Goal: Task Accomplishment & Management: Manage account settings

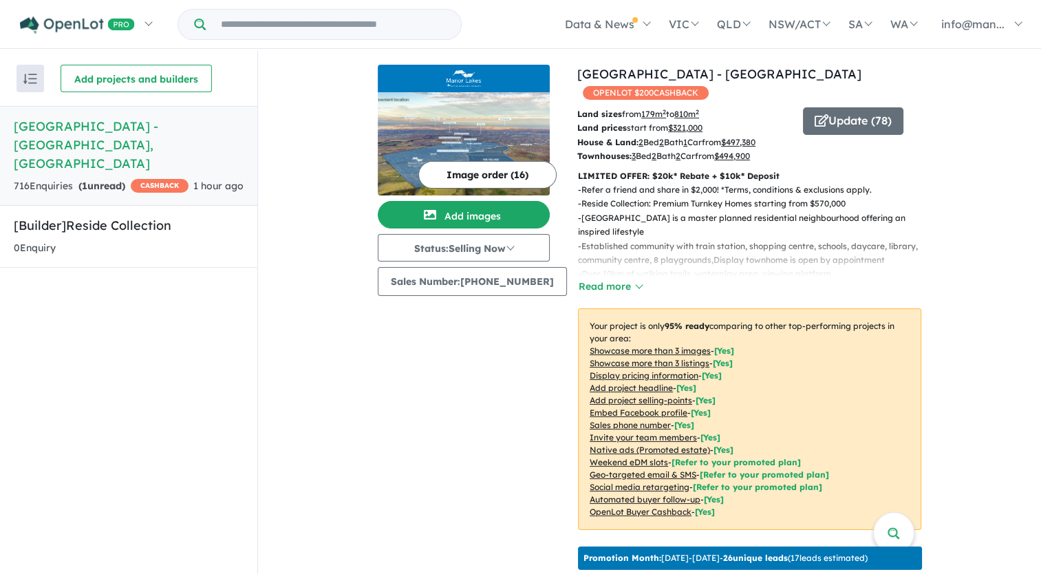
scroll to position [550, 0]
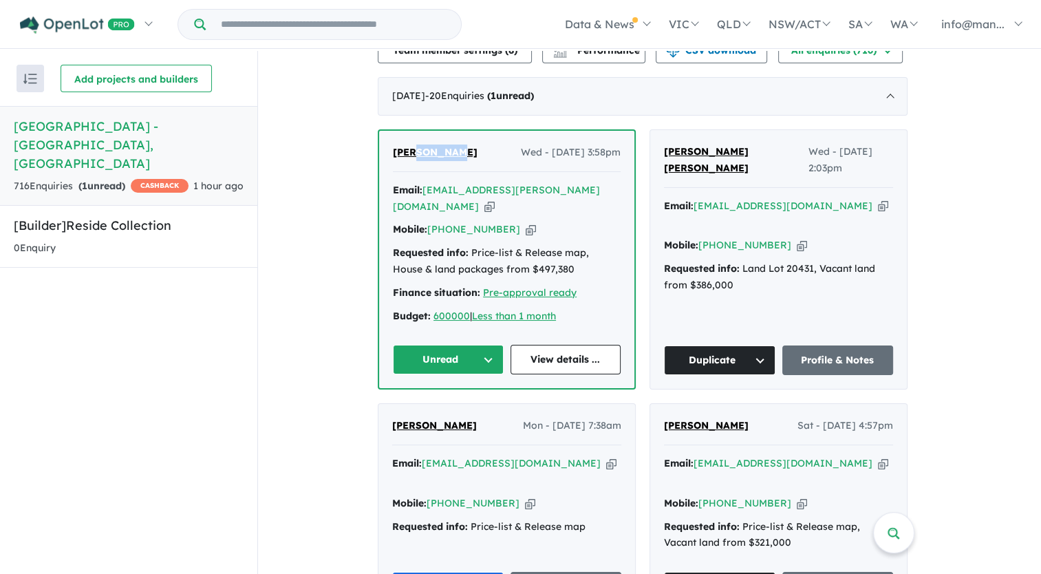
click at [495, 199] on icon "button" at bounding box center [489, 206] width 10 height 14
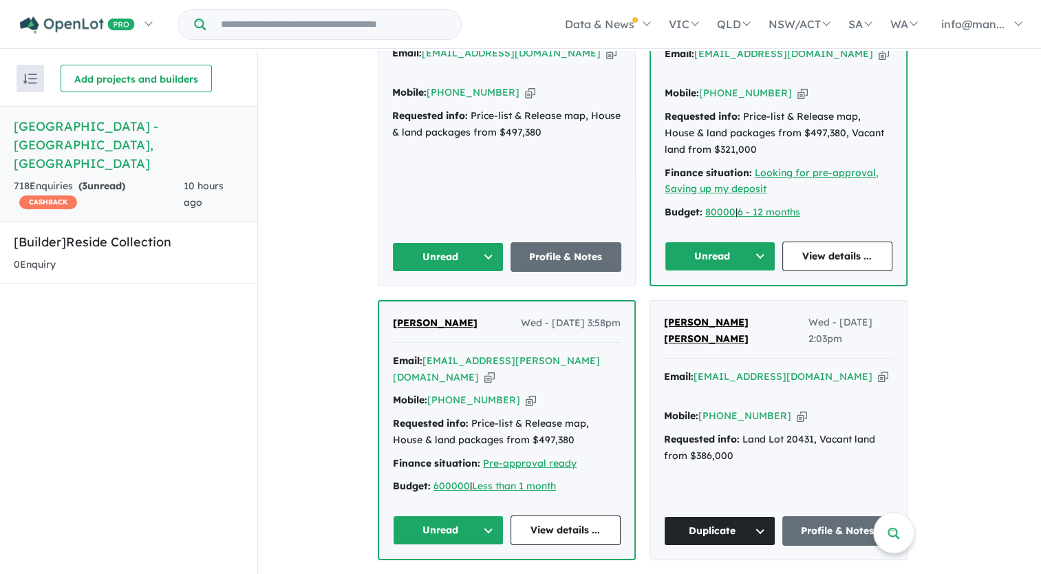
scroll to position [693, 0]
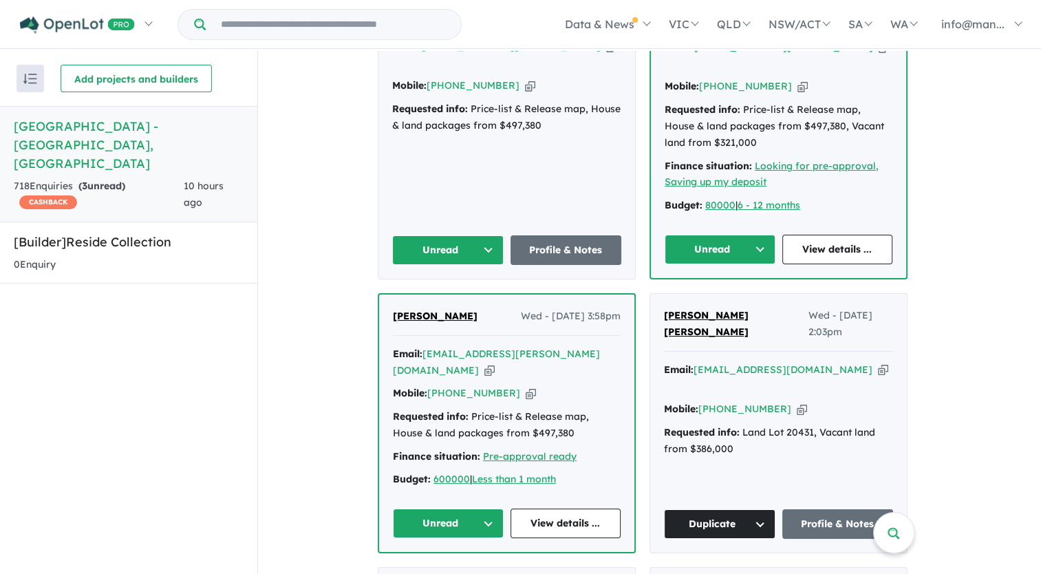
click at [495, 363] on icon "button" at bounding box center [489, 370] width 10 height 14
click at [455, 508] on button "Unread" at bounding box center [448, 523] width 111 height 30
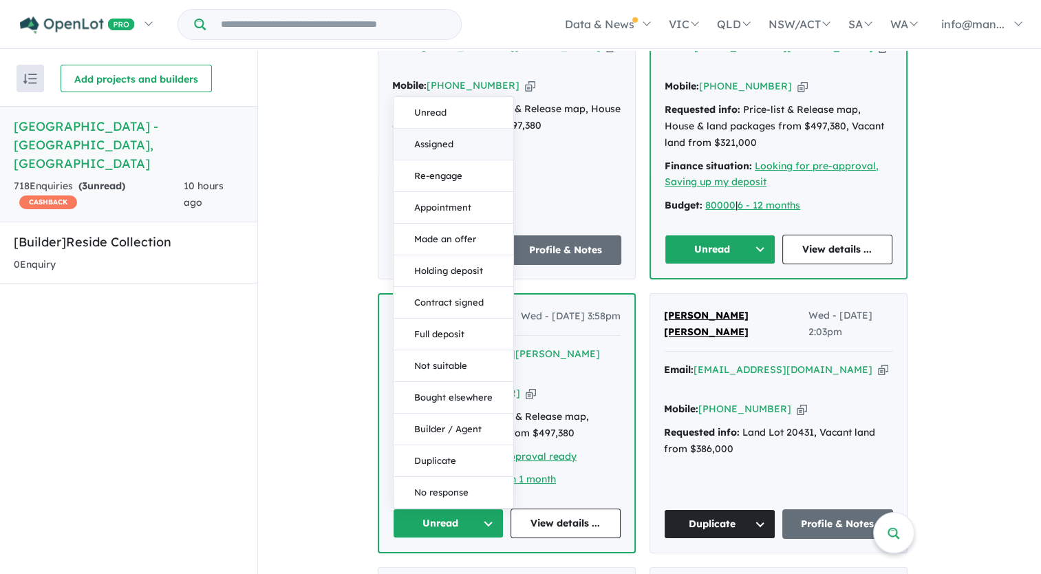
click at [469, 129] on button "Assigned" at bounding box center [453, 145] width 120 height 32
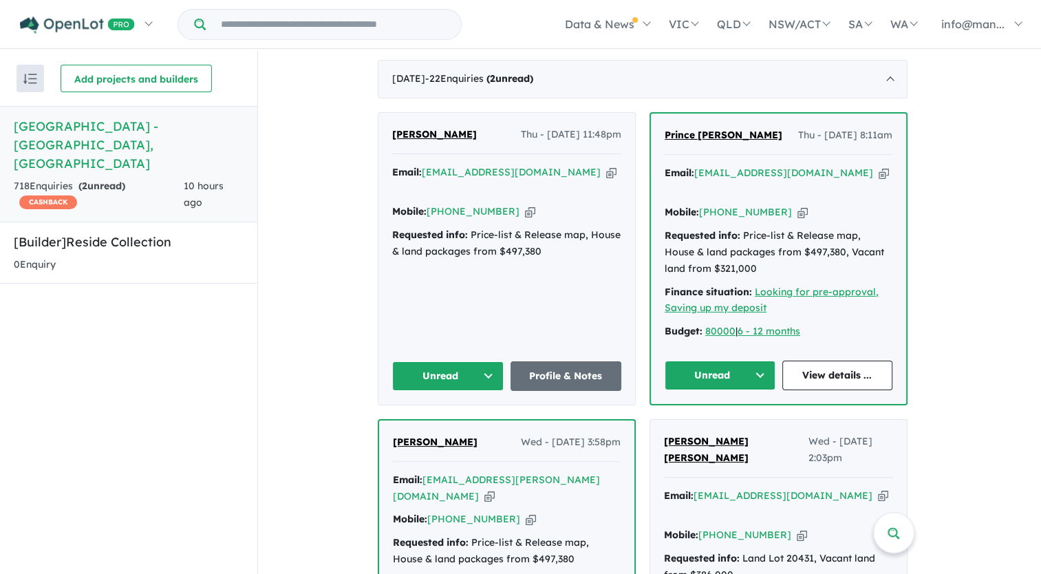
scroll to position [556, 0]
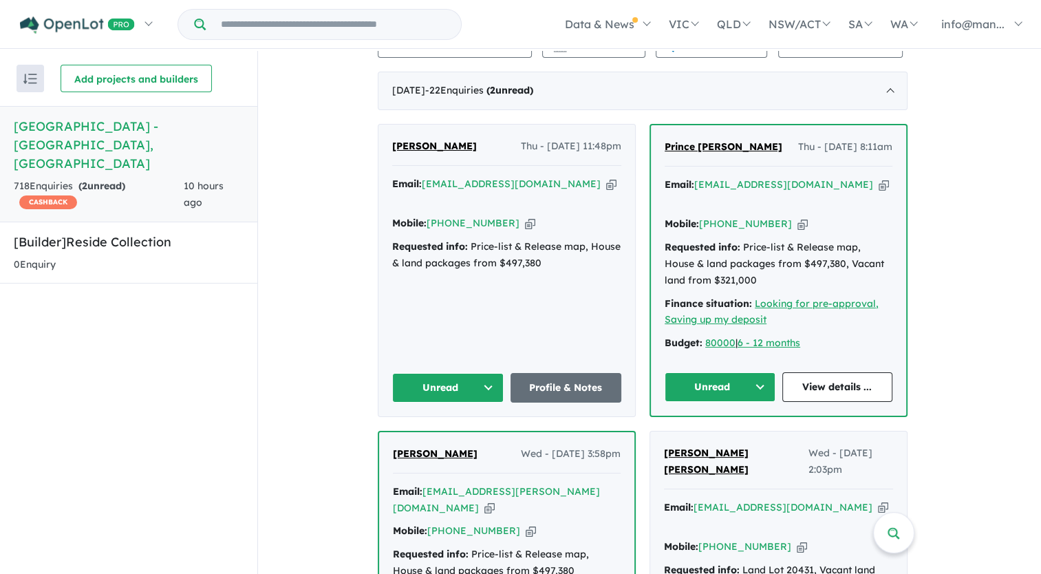
click at [878, 177] on icon "button" at bounding box center [883, 184] width 10 height 14
click at [606, 178] on icon "button" at bounding box center [611, 184] width 10 height 14
click at [797, 217] on icon "button" at bounding box center [802, 224] width 10 height 14
drag, startPoint x: 749, startPoint y: 144, endPoint x: 700, endPoint y: 142, distance: 48.9
click at [700, 142] on div "Prince Kwakwa Thu - 21/08/2025, 8:11am" at bounding box center [778, 153] width 228 height 28
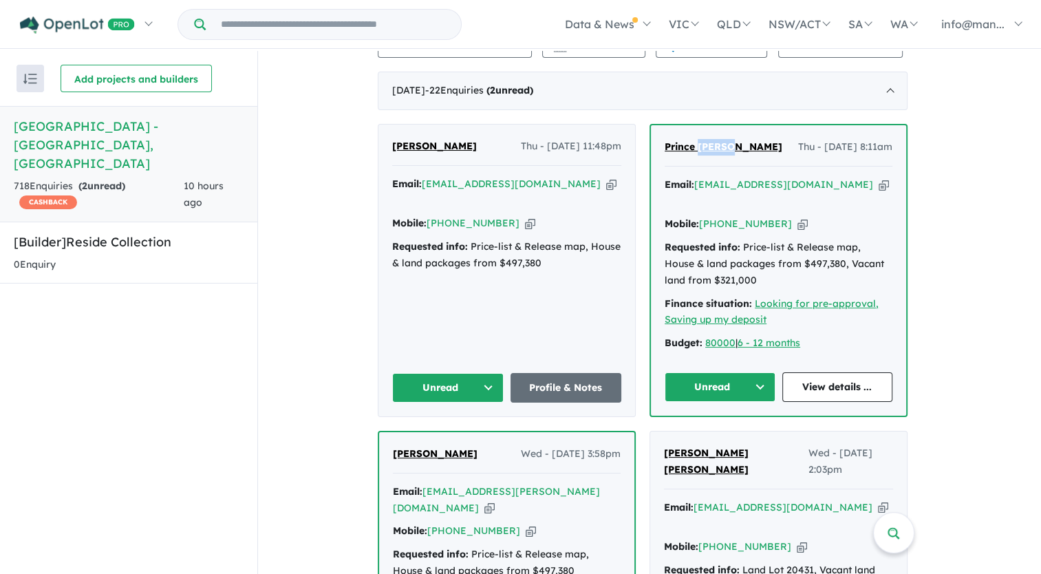
copy span "Kwakwa"
click at [763, 372] on button "Unread" at bounding box center [719, 387] width 111 height 30
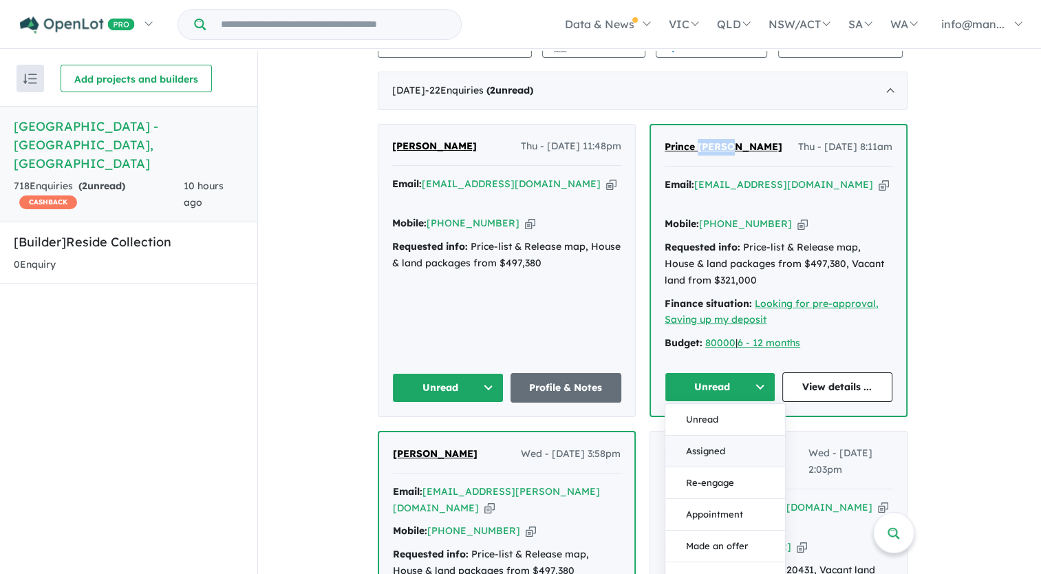
click at [735, 435] on button "Assigned" at bounding box center [725, 451] width 120 height 32
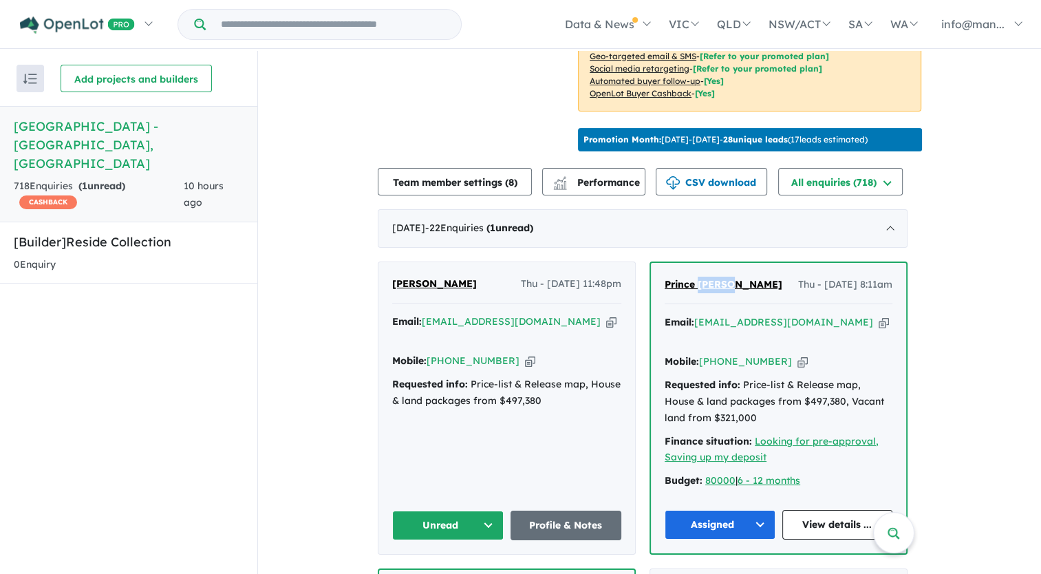
scroll to position [487, 0]
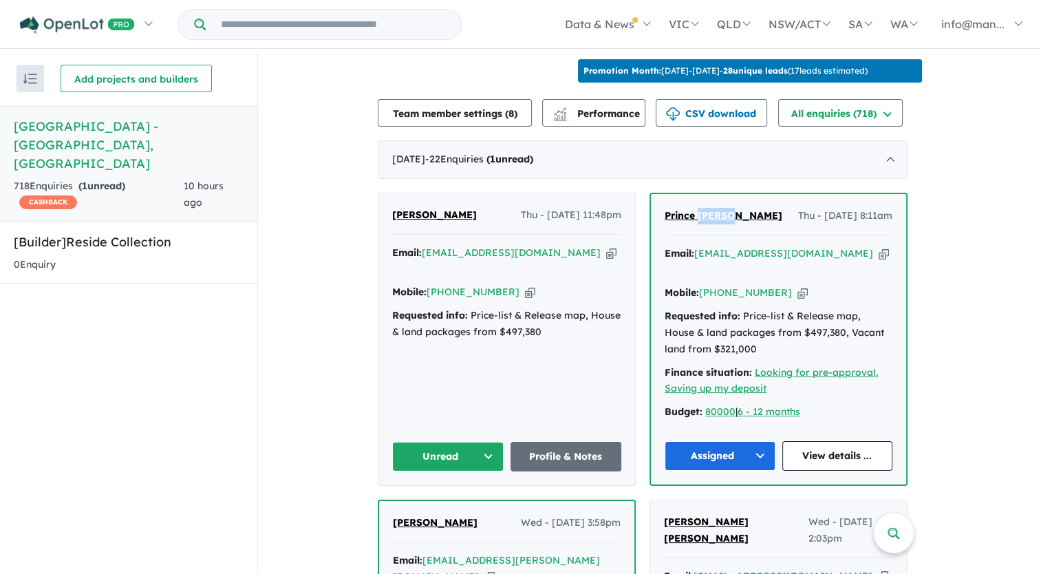
click at [606, 249] on icon "button" at bounding box center [611, 253] width 10 height 14
copy span "Kwakwa"
click at [525, 285] on icon "button" at bounding box center [530, 292] width 10 height 14
copy span "Kwakwa"
click at [488, 442] on button "Unread" at bounding box center [447, 457] width 111 height 30
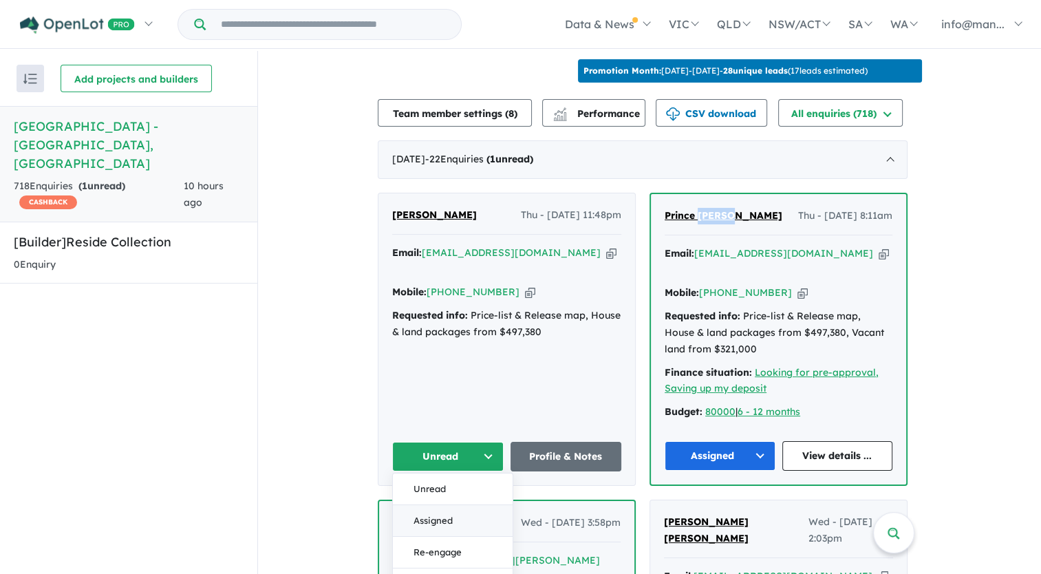
click at [436, 505] on button "Assigned" at bounding box center [453, 521] width 120 height 32
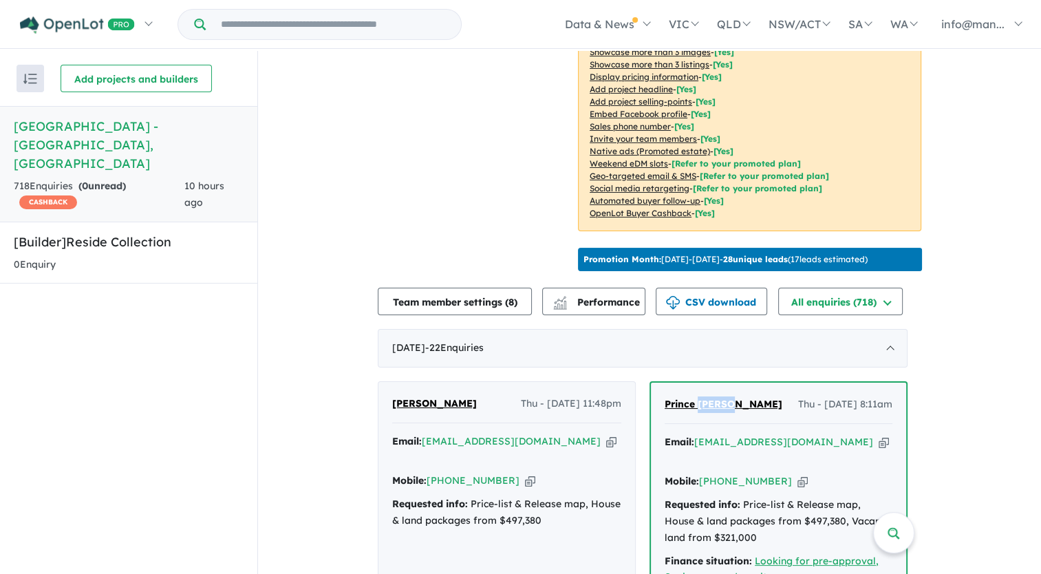
scroll to position [74, 0]
